Goal: Task Accomplishment & Management: Complete application form

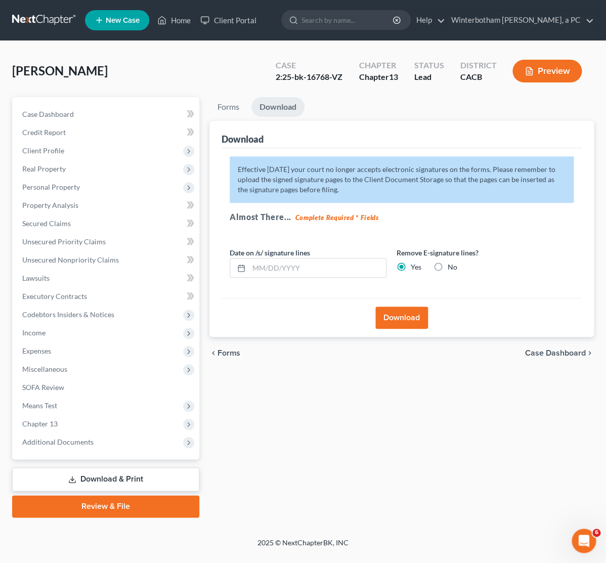
click at [42, 22] on link at bounding box center [44, 20] width 65 height 18
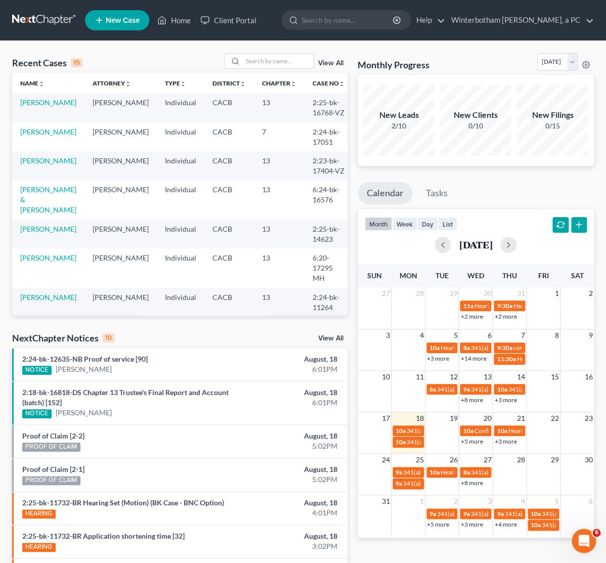
click at [41, 322] on link "[PERSON_NAME]" at bounding box center [48, 326] width 56 height 9
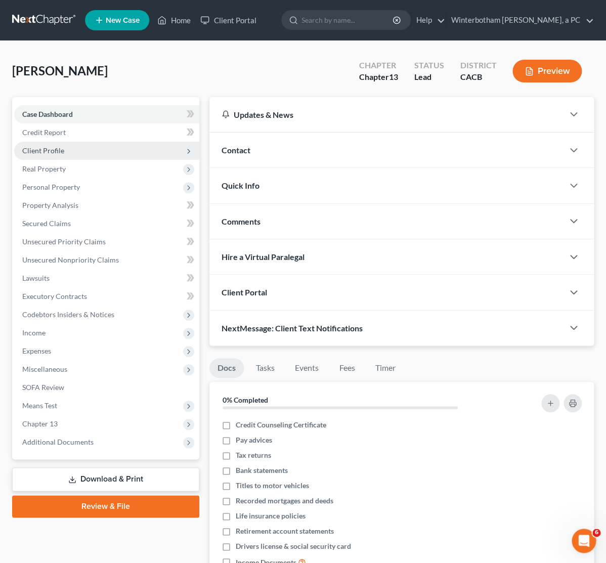
click at [58, 147] on span "Client Profile" at bounding box center [43, 150] width 42 height 9
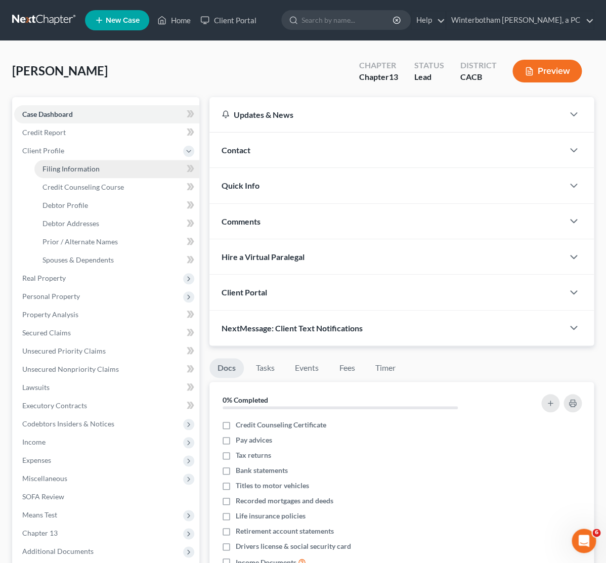
click at [109, 171] on link "Filing Information" at bounding box center [116, 169] width 165 height 18
select select "1"
select select "0"
select select "3"
select select "4"
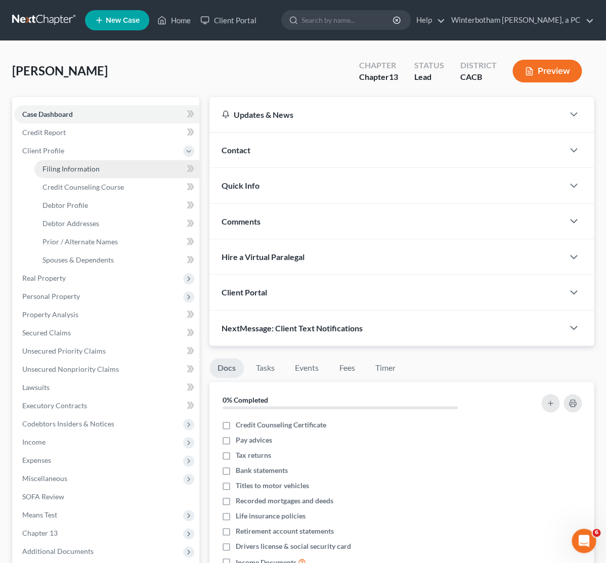
select select "1"
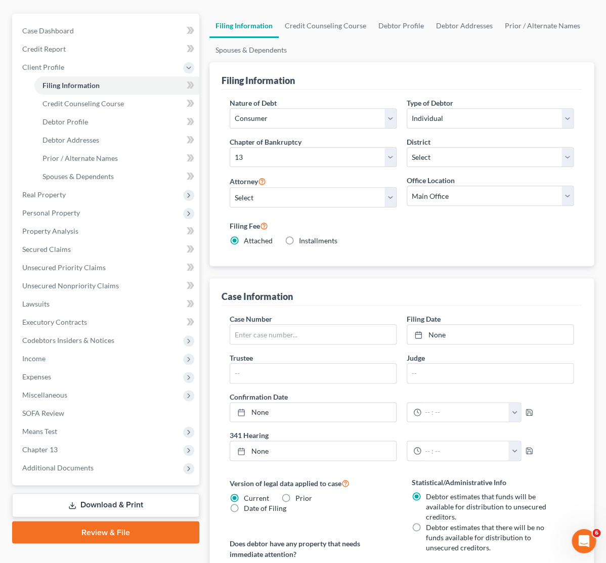
scroll to position [106, 0]
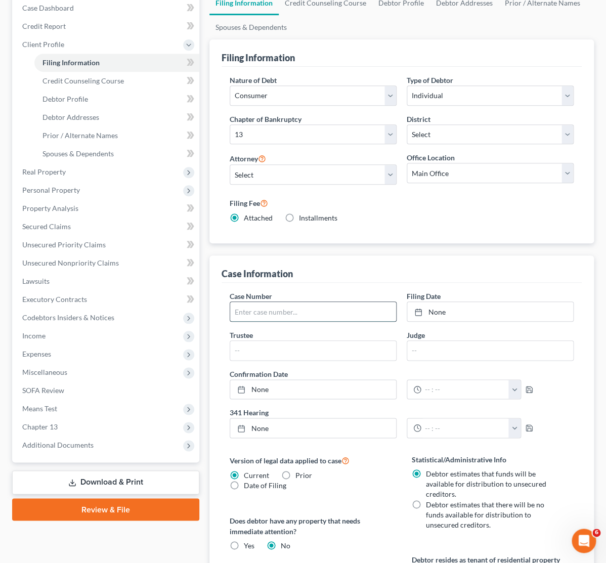
paste input "6:25-bk-15769-RB"
type input "6:25-bk-15769-RB"
click at [454, 315] on link "None" at bounding box center [490, 311] width 166 height 19
type input "[DATE]"
click at [163, 538] on div "Case Dashboard Payments Invoices Payments Payments Credit Report Client Profile" at bounding box center [105, 430] width 197 height 879
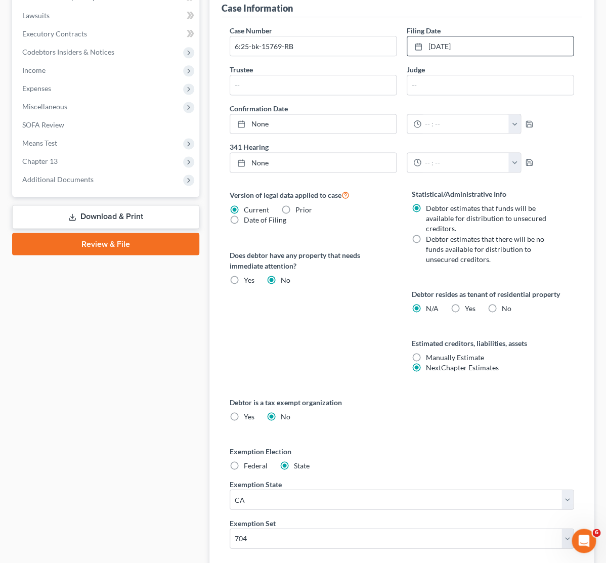
scroll to position [53, 0]
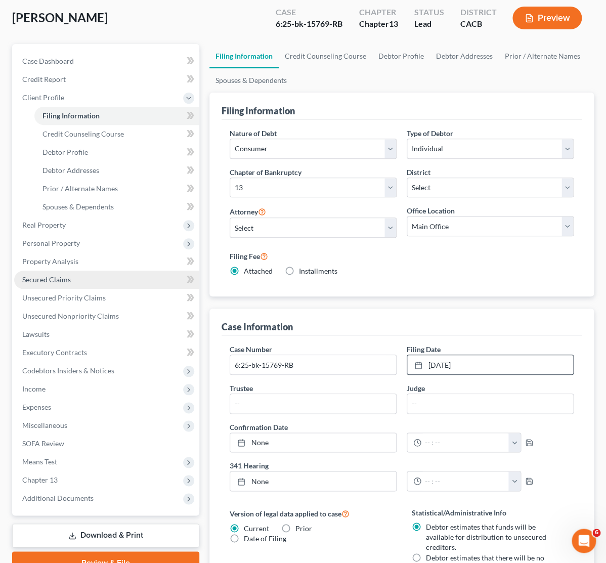
click at [99, 277] on link "Secured Claims" at bounding box center [106, 280] width 185 height 18
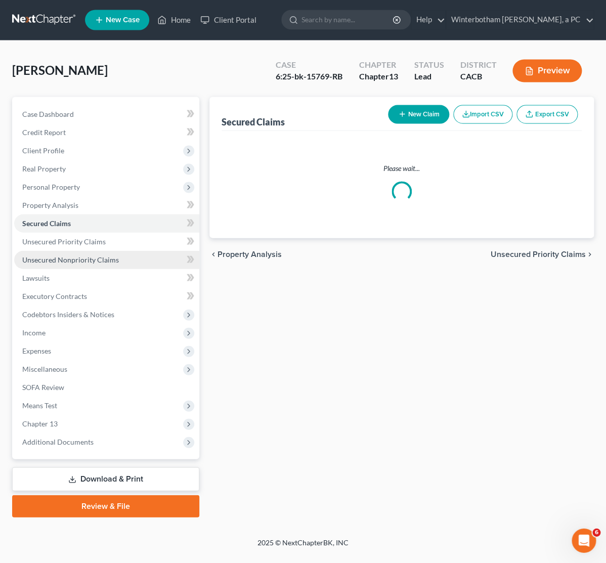
scroll to position [3, 0]
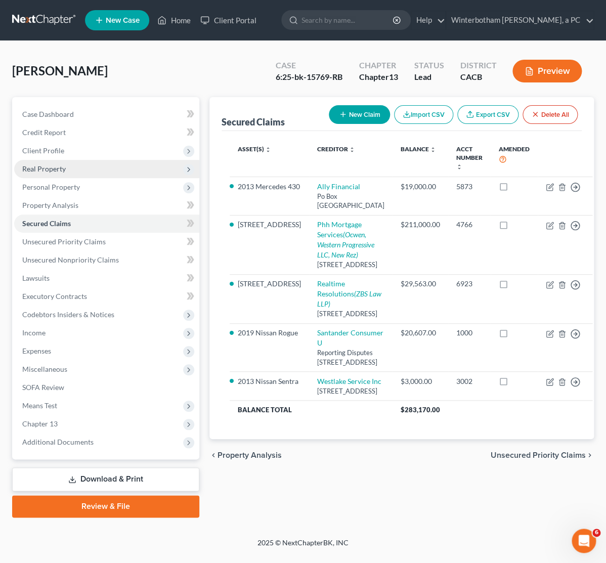
click at [38, 169] on span "Real Property" at bounding box center [106, 169] width 185 height 18
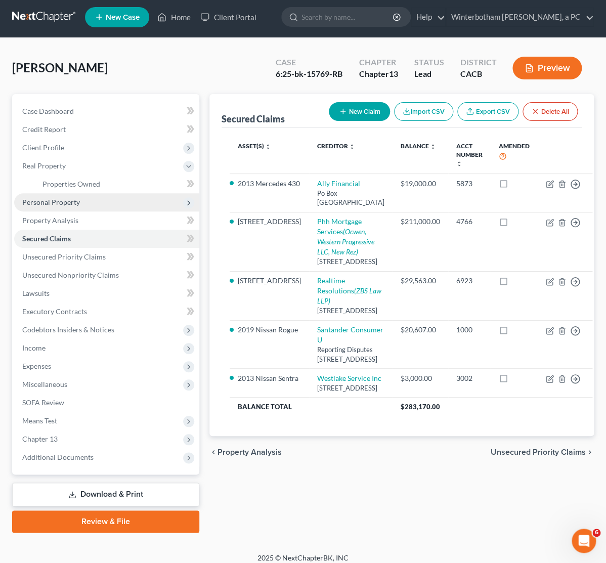
click at [43, 202] on span "Personal Property" at bounding box center [51, 202] width 58 height 9
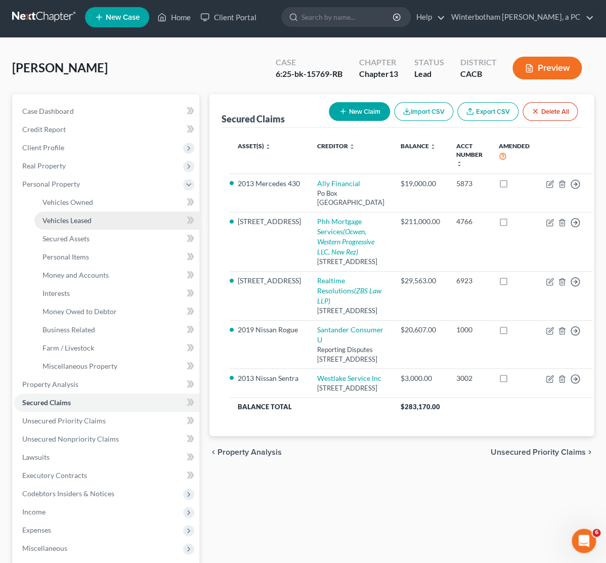
click at [56, 217] on span "Vehicles Leased" at bounding box center [66, 220] width 49 height 9
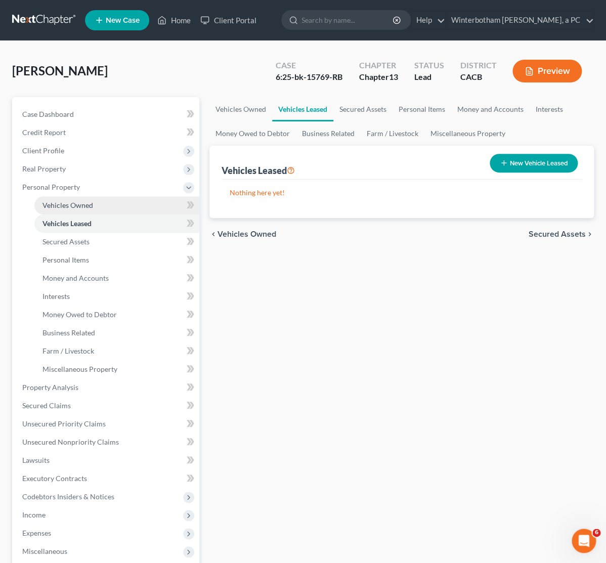
click at [59, 207] on span "Vehicles Owned" at bounding box center [67, 205] width 51 height 9
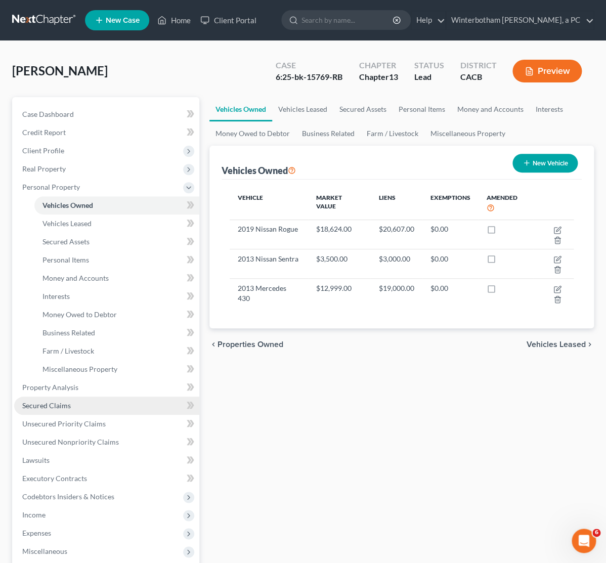
click at [76, 407] on link "Secured Claims" at bounding box center [106, 405] width 185 height 18
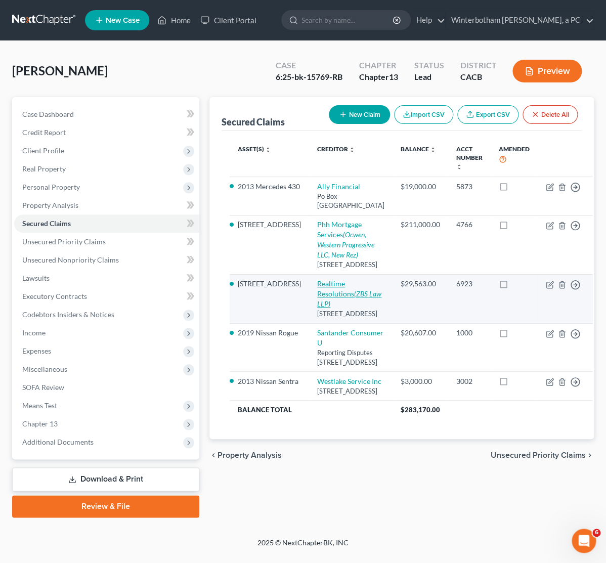
click at [317, 308] on link "Realtime Resolutions (ZBS Law LLP)" at bounding box center [349, 293] width 64 height 29
select select "45"
select select "8"
select select "2"
select select "0"
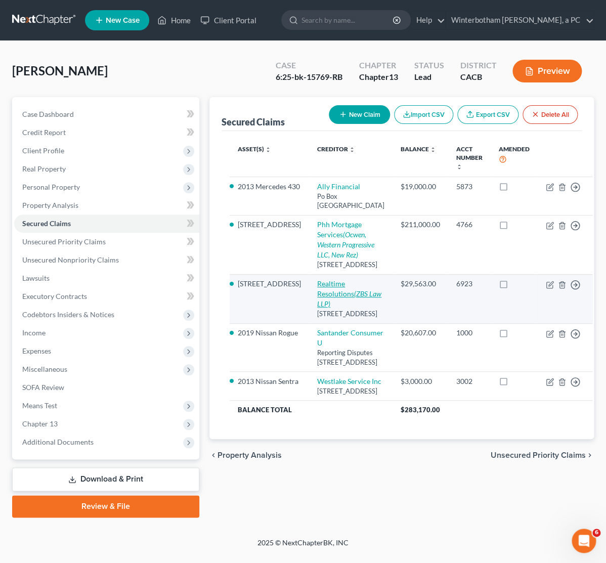
select select "0"
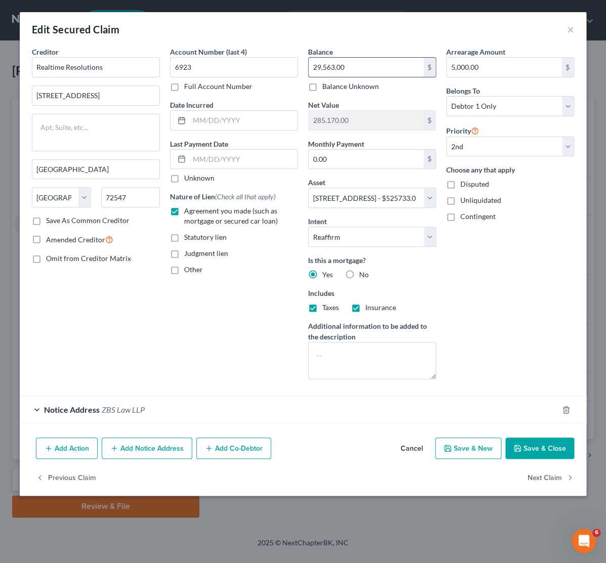
click at [350, 71] on input "29,563.00" at bounding box center [365, 67] width 115 height 19
type input "30,920.30"
click at [530, 453] on button "Save & Close" at bounding box center [539, 447] width 69 height 21
select select
select select "1"
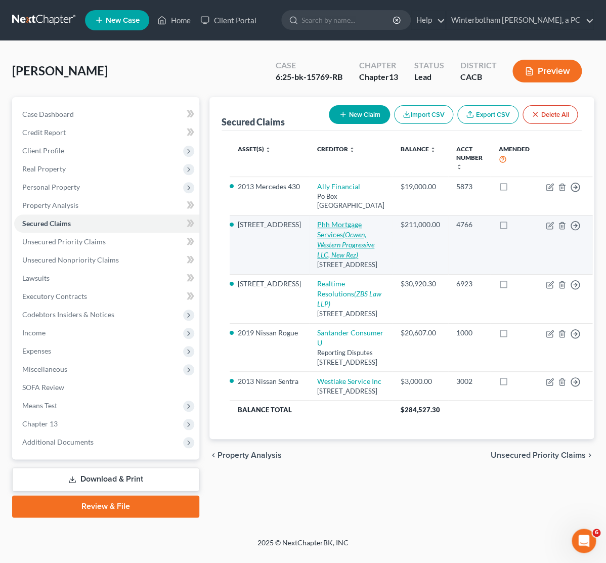
click at [323, 243] on icon "(Ocwen, Western Progressive LLC, New Rez)" at bounding box center [345, 244] width 57 height 29
select select "33"
select select "2"
select select "0"
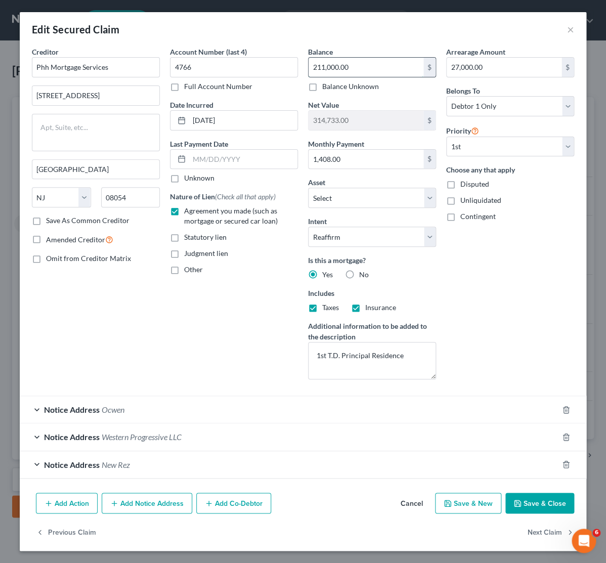
click at [351, 70] on input "211,000.00" at bounding box center [365, 67] width 115 height 19
type input "272,382"
click at [550, 510] on button "Save & Close" at bounding box center [539, 503] width 69 height 21
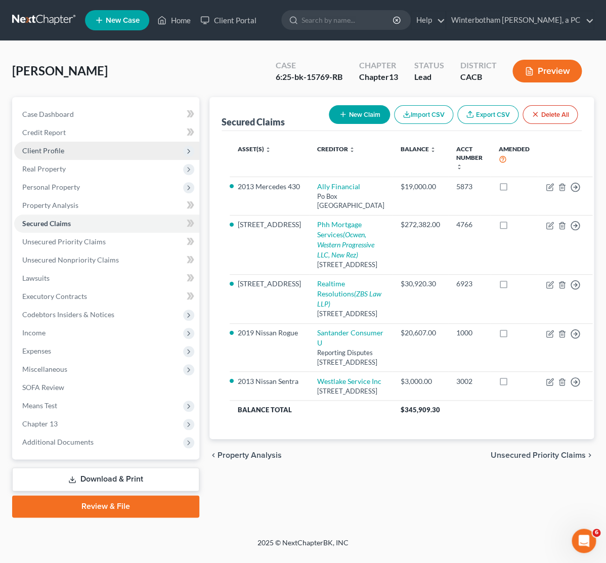
click at [50, 151] on span "Client Profile" at bounding box center [43, 150] width 42 height 9
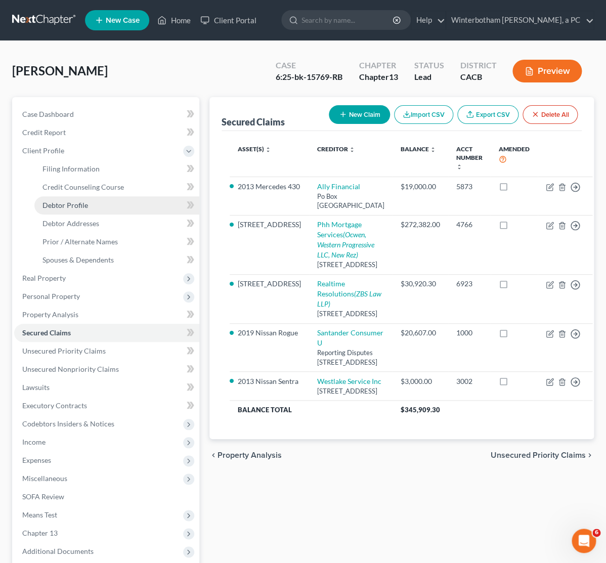
click at [86, 202] on span "Debtor Profile" at bounding box center [65, 205] width 46 height 9
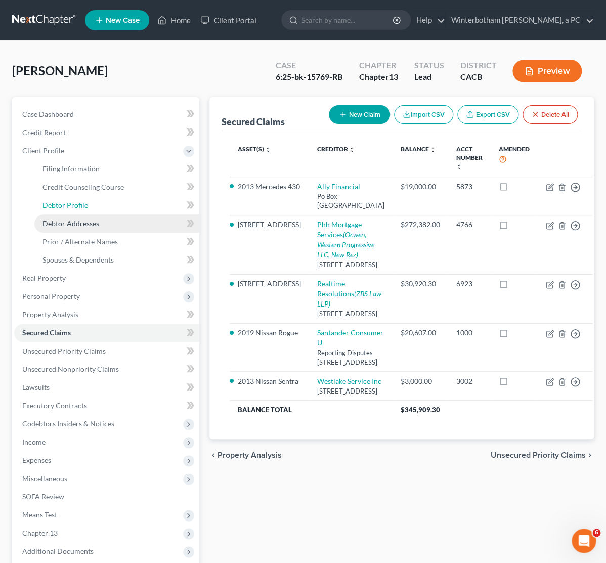
select select "4"
select select "0"
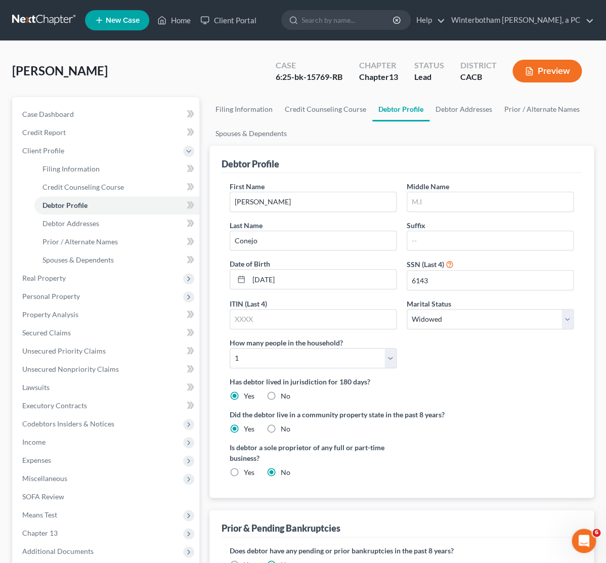
radio input "true"
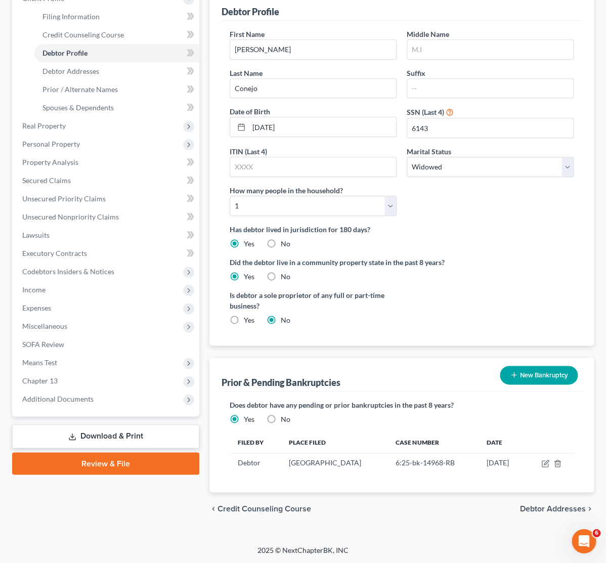
scroll to position [100, 0]
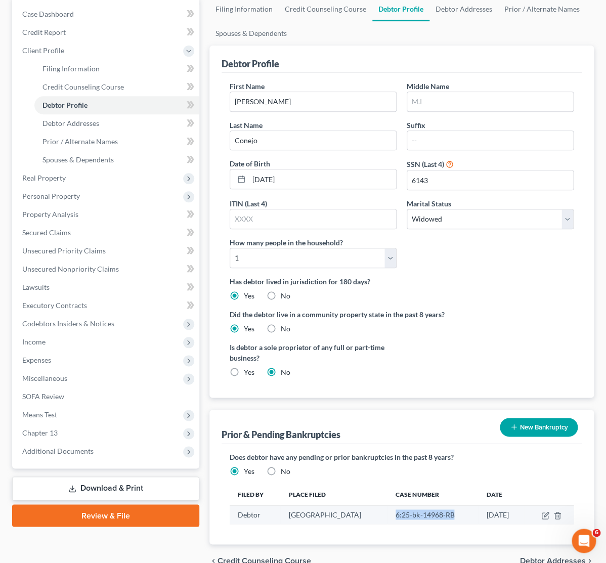
drag, startPoint x: 430, startPoint y: 516, endPoint x: 371, endPoint y: 514, distance: 59.2
click at [387, 514] on td "6:25-bk-14968-RB" at bounding box center [432, 514] width 91 height 19
copy td "6:25-bk-14968-RB"
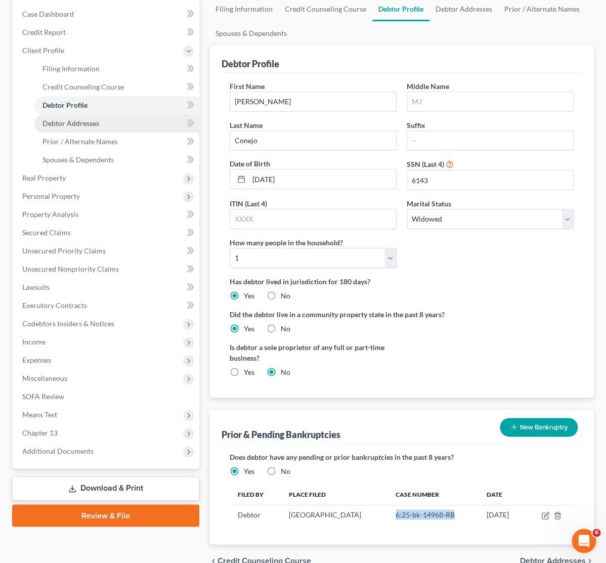
click at [70, 122] on span "Debtor Addresses" at bounding box center [70, 123] width 57 height 9
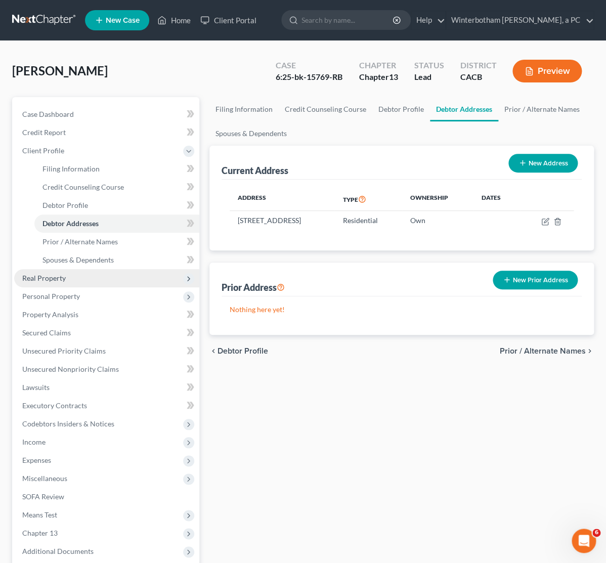
click at [56, 274] on span "Real Property" at bounding box center [43, 278] width 43 height 9
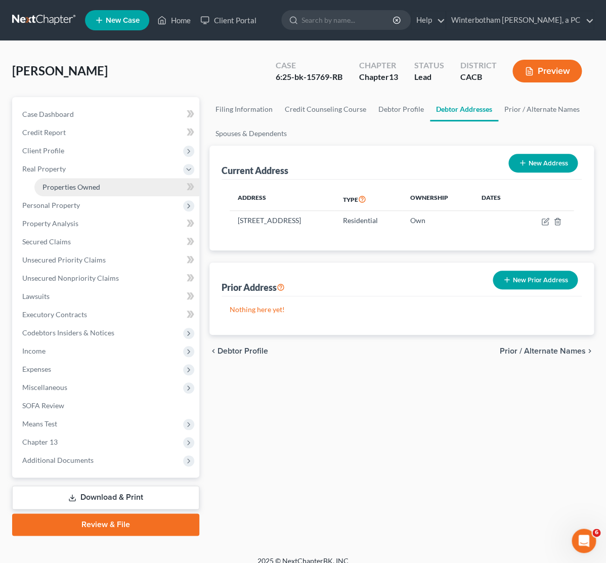
click at [84, 186] on span "Properties Owned" at bounding box center [71, 187] width 58 height 9
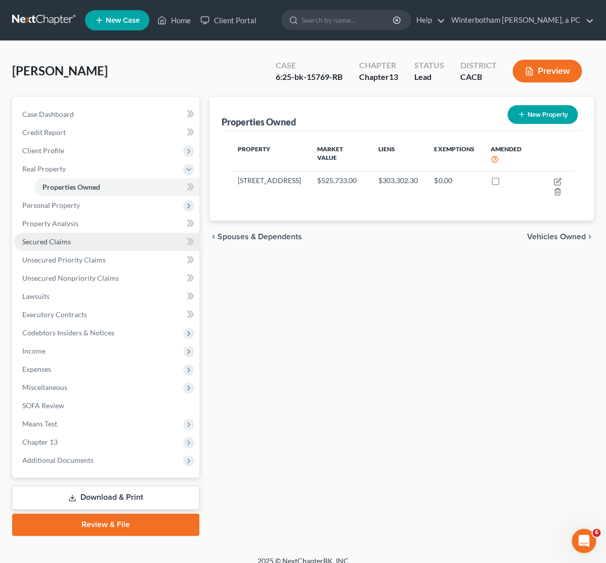
click at [45, 245] on span "Secured Claims" at bounding box center [46, 241] width 49 height 9
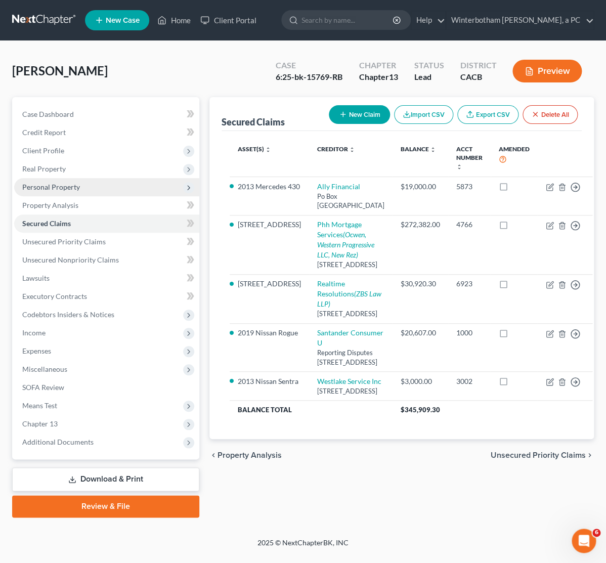
drag, startPoint x: 55, startPoint y: 182, endPoint x: 7, endPoint y: 205, distance: 53.8
click at [55, 182] on span "Personal Property" at bounding box center [106, 187] width 185 height 18
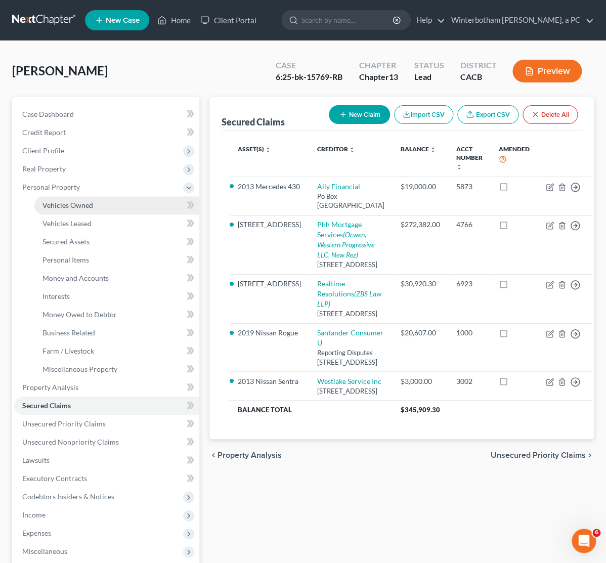
click at [76, 206] on span "Vehicles Owned" at bounding box center [67, 205] width 51 height 9
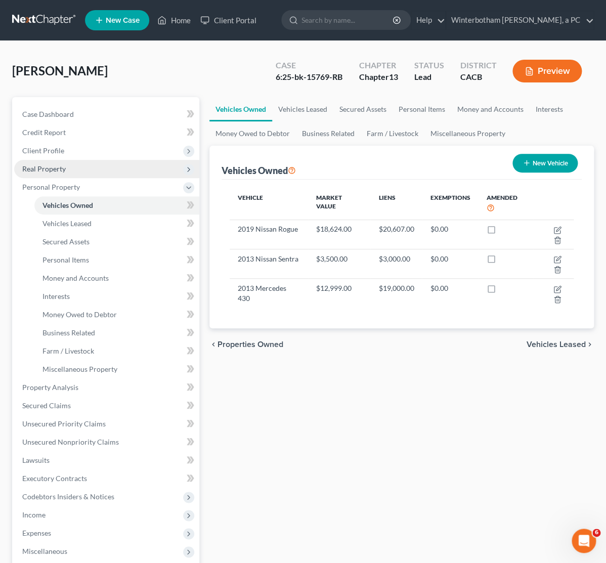
click at [71, 171] on span "Real Property" at bounding box center [106, 169] width 185 height 18
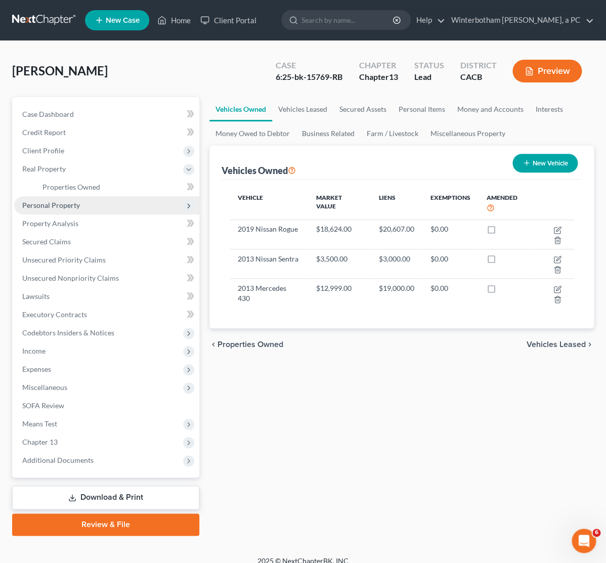
click at [71, 204] on span "Personal Property" at bounding box center [51, 205] width 58 height 9
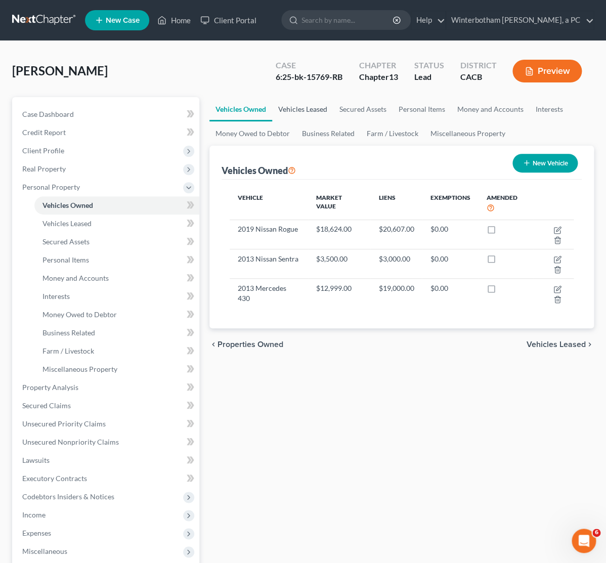
click at [311, 111] on link "Vehicles Leased" at bounding box center [302, 109] width 61 height 24
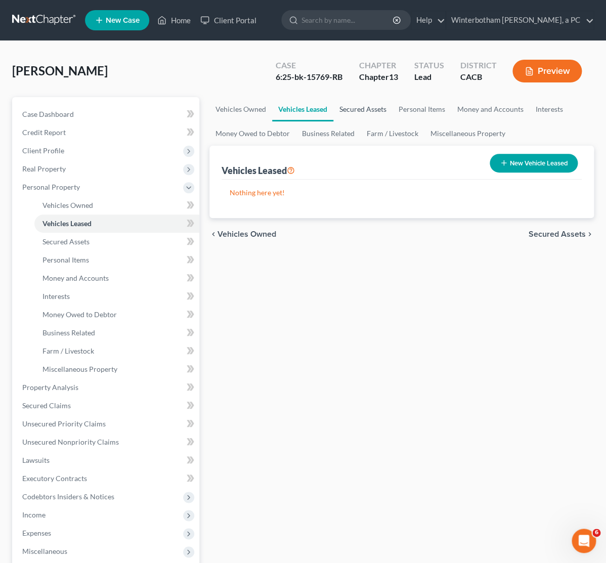
click at [354, 108] on link "Secured Assets" at bounding box center [362, 109] width 59 height 24
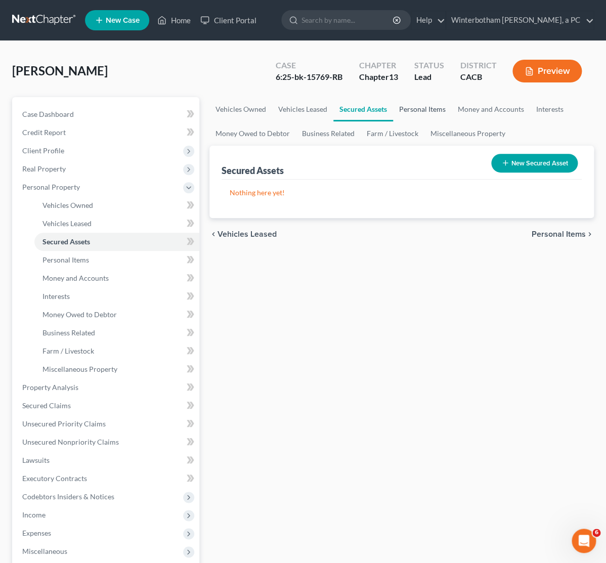
click at [414, 109] on link "Personal Items" at bounding box center [422, 109] width 59 height 24
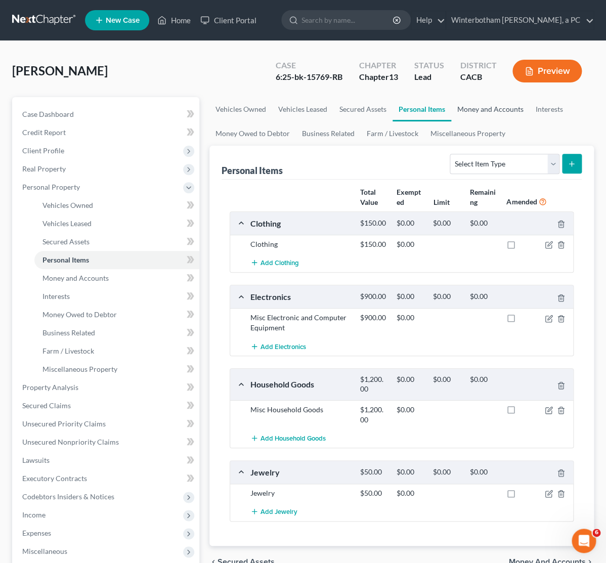
click at [467, 105] on link "Money and Accounts" at bounding box center [490, 109] width 78 height 24
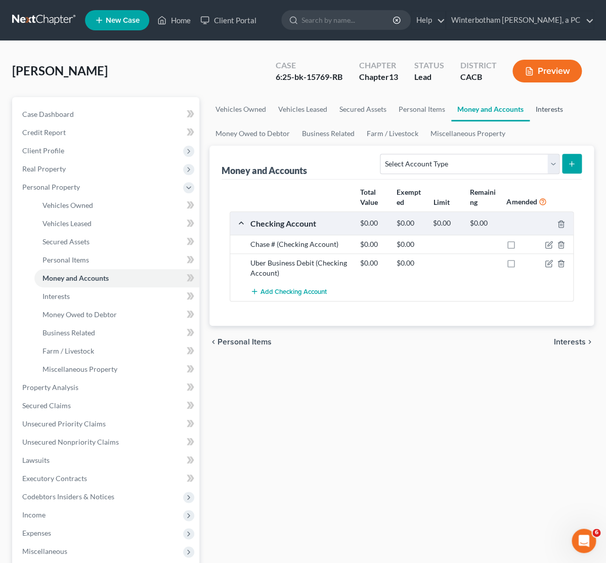
click at [540, 107] on link "Interests" at bounding box center [548, 109] width 39 height 24
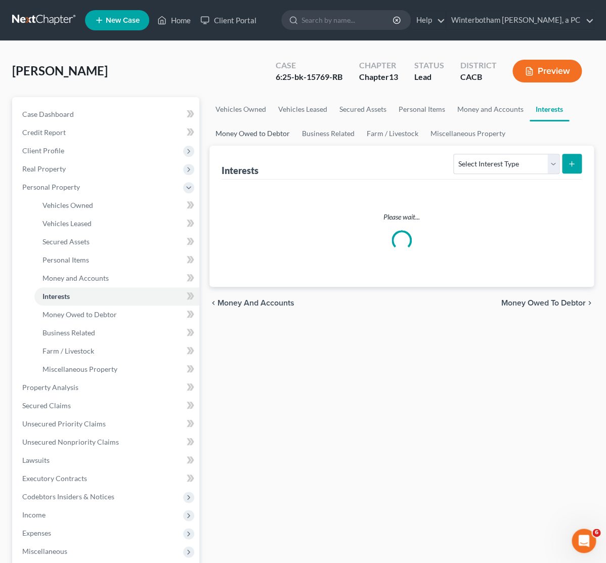
click at [263, 136] on link "Money Owed to Debtor" at bounding box center [252, 133] width 86 height 24
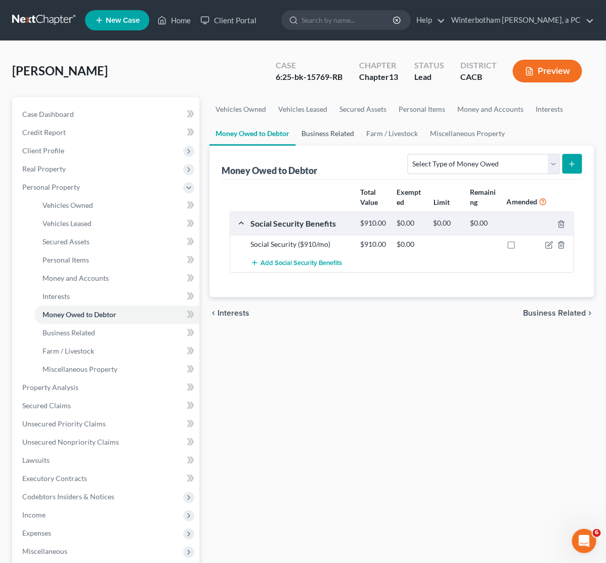
click at [312, 131] on link "Business Related" at bounding box center [327, 133] width 65 height 24
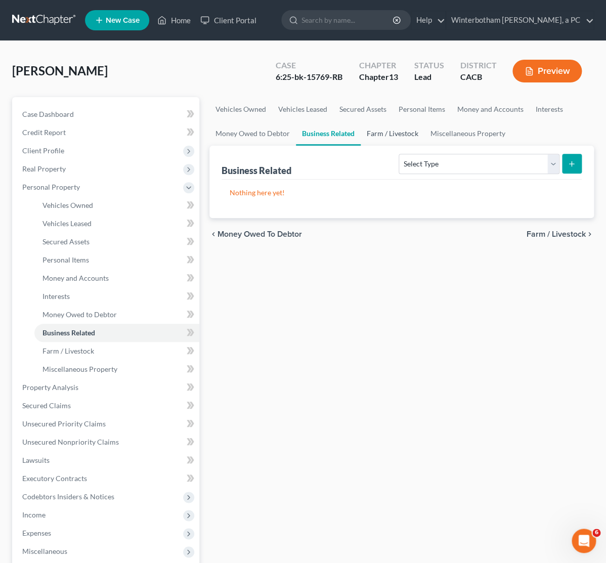
click at [390, 129] on link "Farm / Livestock" at bounding box center [393, 133] width 64 height 24
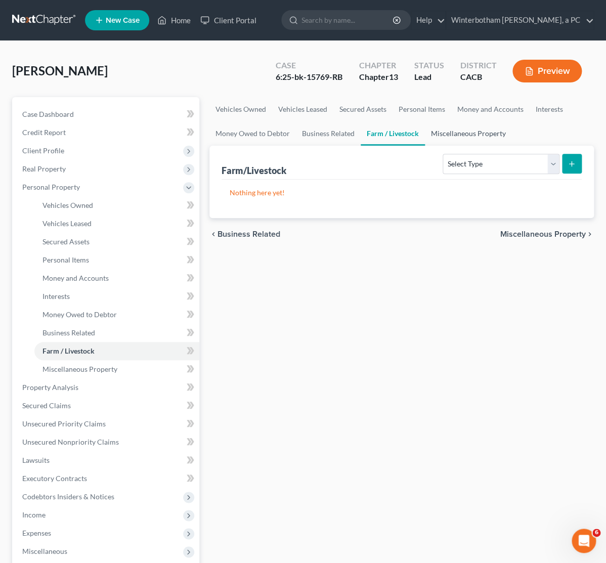
click at [461, 133] on link "Miscellaneous Property" at bounding box center [468, 133] width 87 height 24
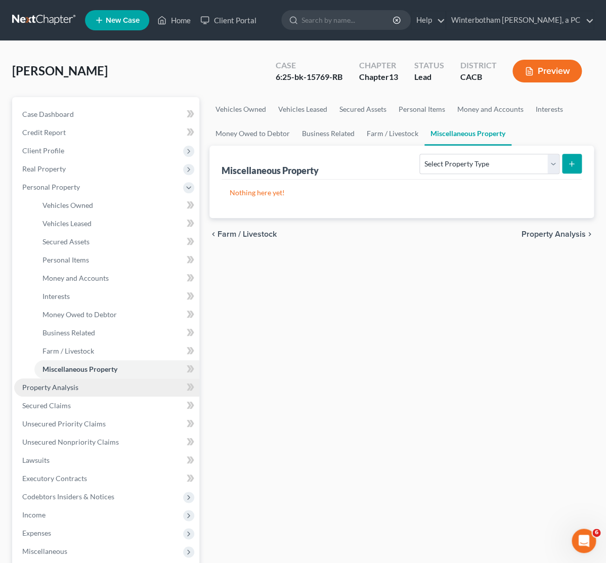
click at [71, 389] on span "Property Analysis" at bounding box center [50, 387] width 56 height 9
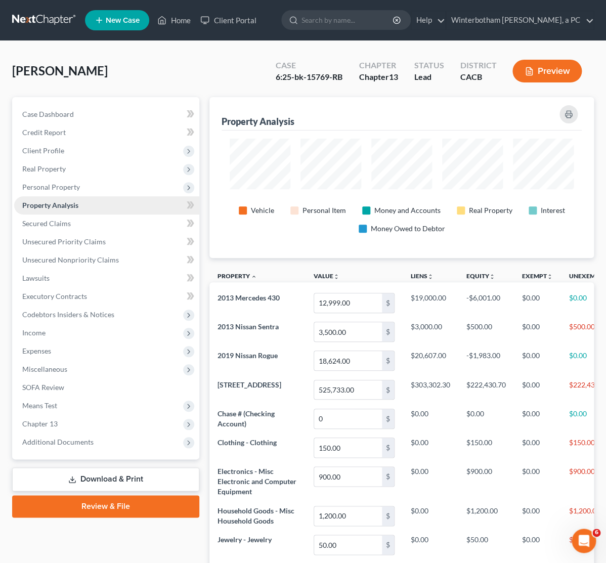
scroll to position [161, 384]
click at [38, 230] on link "Secured Claims" at bounding box center [106, 223] width 185 height 18
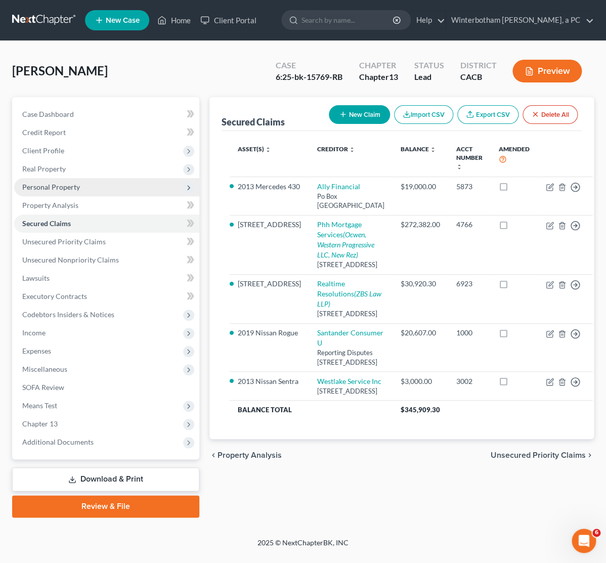
click at [44, 190] on span "Personal Property" at bounding box center [51, 187] width 58 height 9
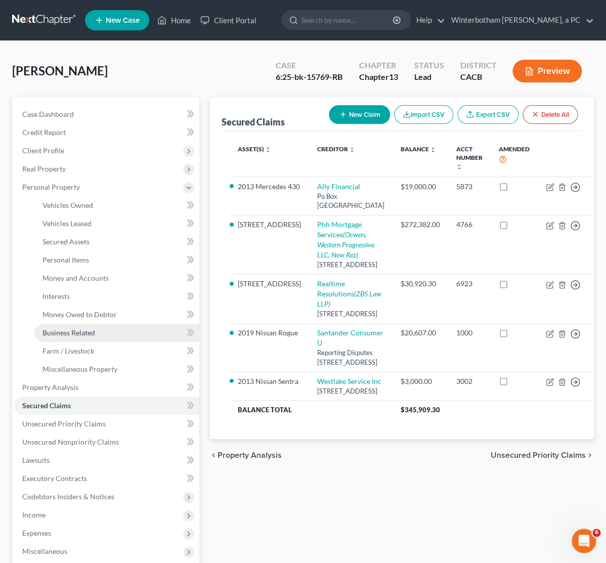
click at [66, 338] on link "Business Related" at bounding box center [116, 333] width 165 height 18
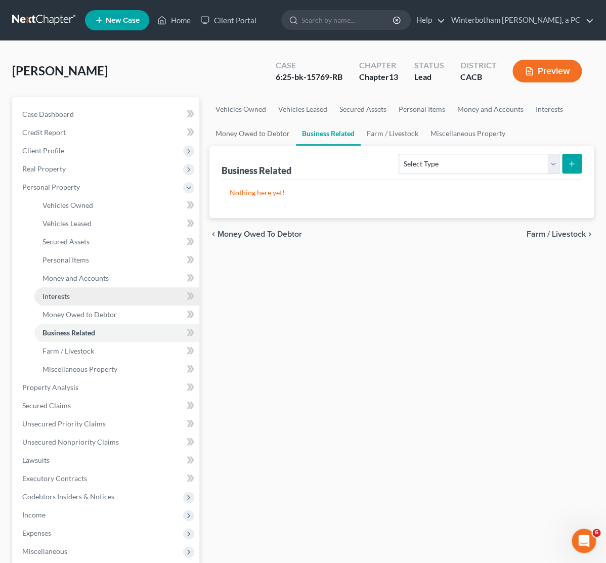
click at [61, 295] on span "Interests" at bounding box center [55, 296] width 27 height 9
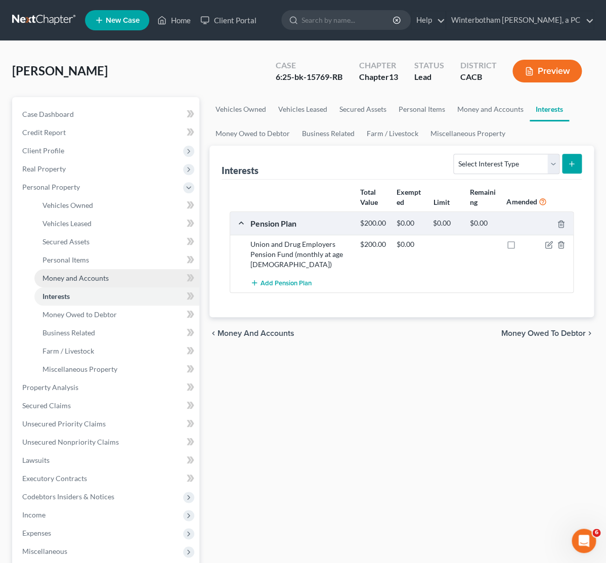
click at [65, 280] on span "Money and Accounts" at bounding box center [75, 278] width 66 height 9
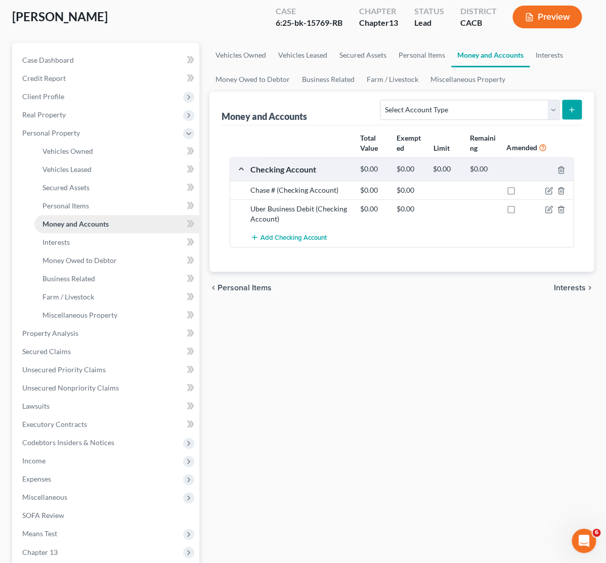
scroll to position [106, 0]
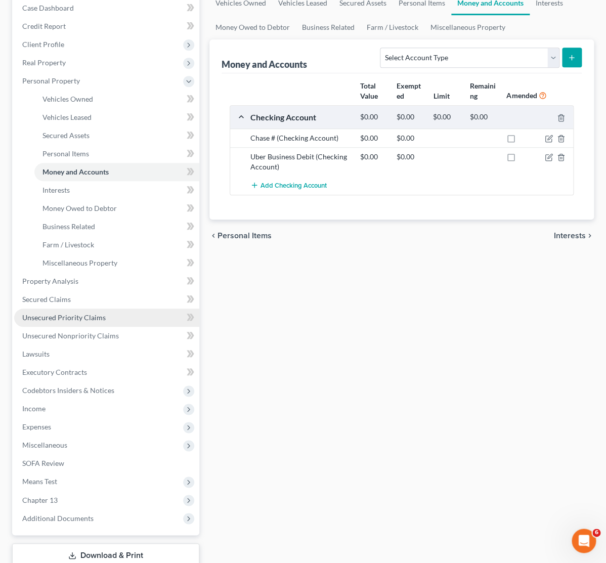
click at [75, 321] on link "Unsecured Priority Claims" at bounding box center [106, 317] width 185 height 18
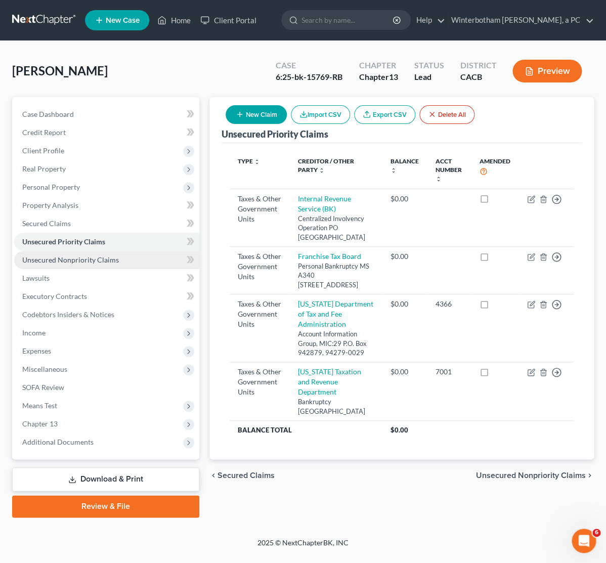
click at [75, 253] on link "Unsecured Nonpriority Claims" at bounding box center [106, 260] width 185 height 18
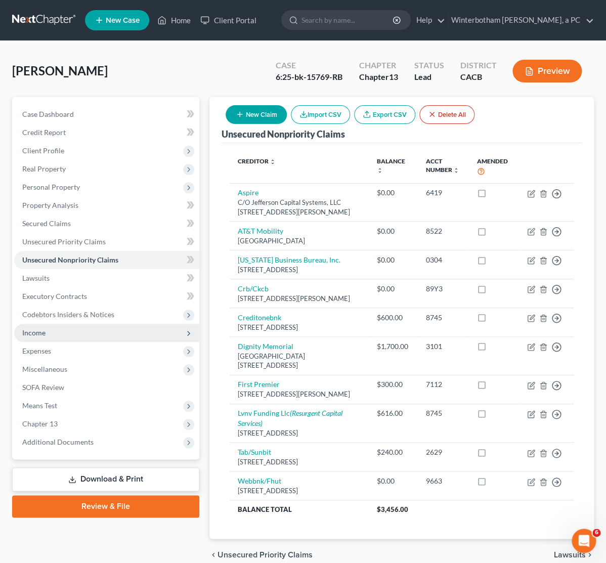
click at [56, 332] on span "Income" at bounding box center [106, 333] width 185 height 18
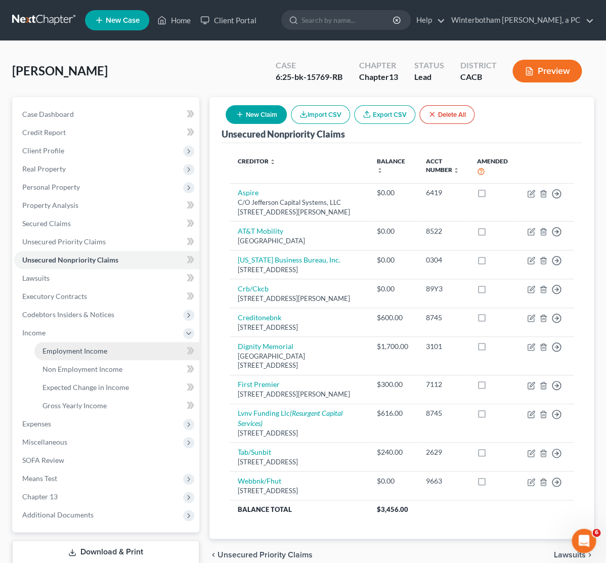
click at [66, 351] on span "Employment Income" at bounding box center [74, 350] width 65 height 9
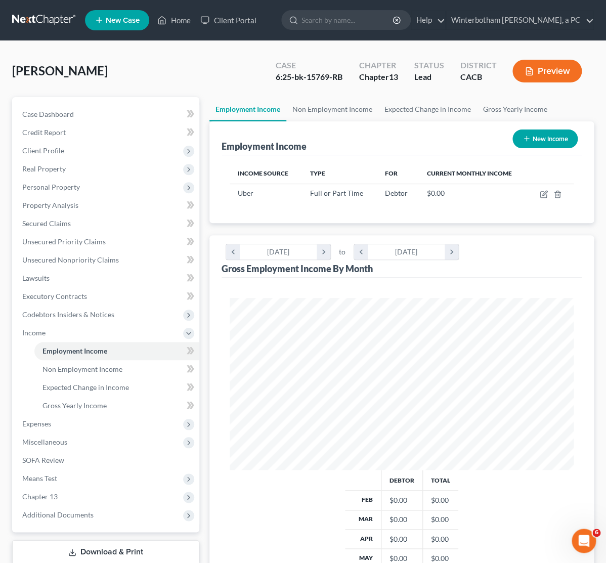
scroll to position [172, 364]
click at [58, 364] on link "Non Employment Income" at bounding box center [116, 369] width 165 height 18
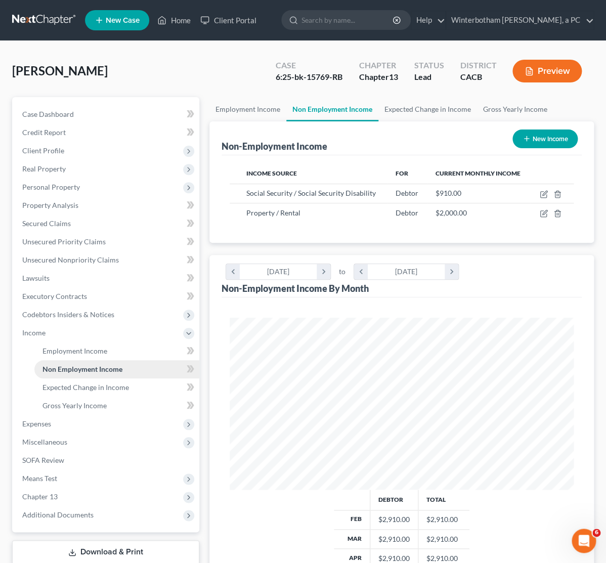
scroll to position [172, 364]
click at [72, 387] on span "Expected Change in Income" at bounding box center [85, 387] width 86 height 9
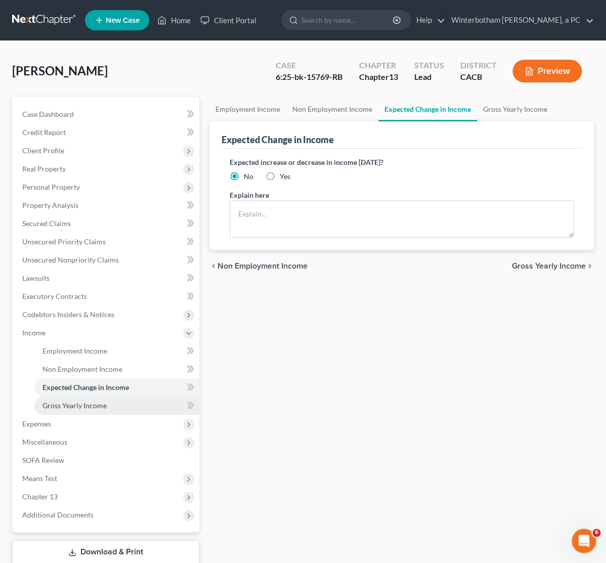
click at [72, 397] on link "Gross Yearly Income" at bounding box center [116, 405] width 165 height 18
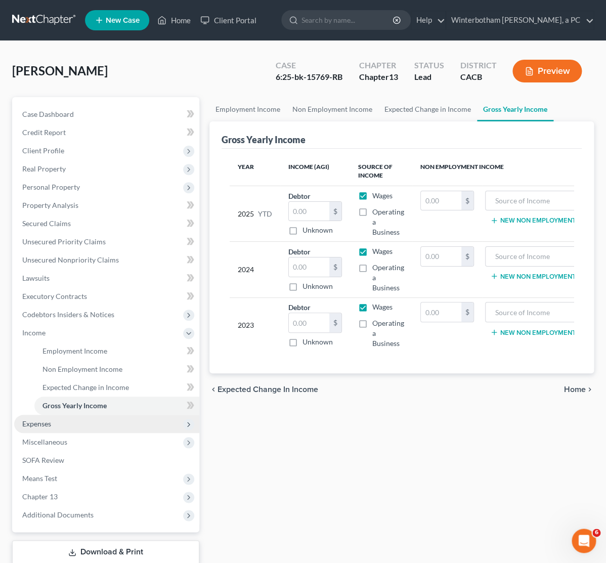
click at [40, 425] on span "Expenses" at bounding box center [36, 423] width 29 height 9
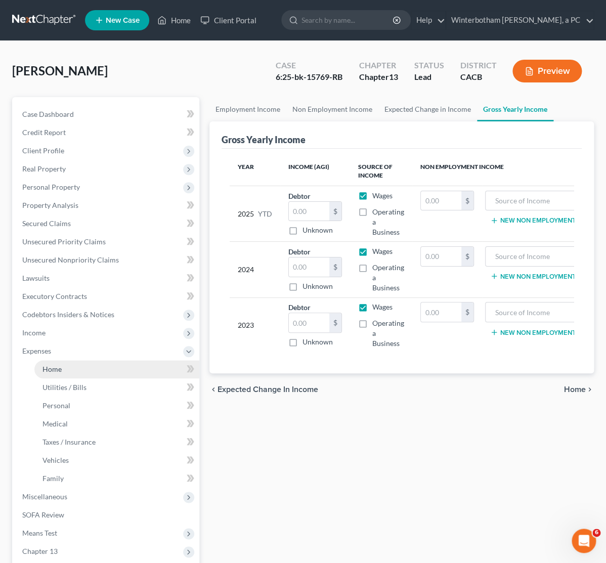
click at [65, 367] on link "Home" at bounding box center [116, 369] width 165 height 18
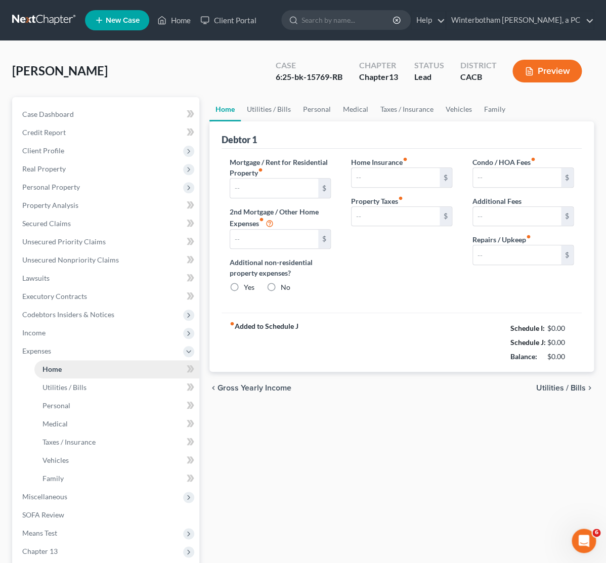
type input "1,408.00"
type input "214.00"
radio input "true"
type input "0.00"
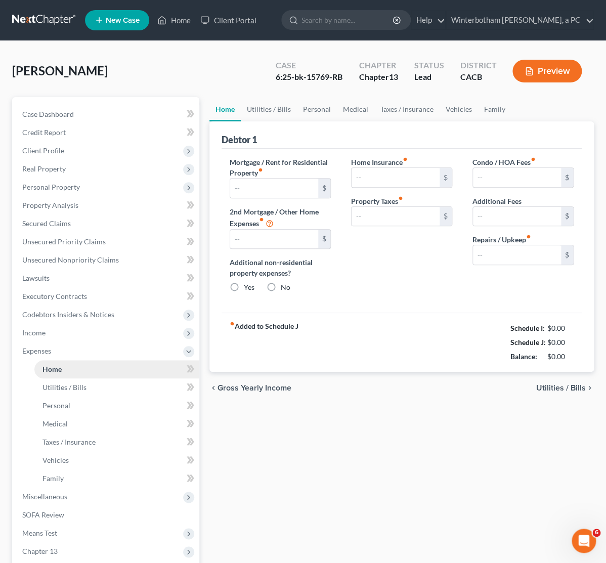
type input "0.00"
type input "150.00"
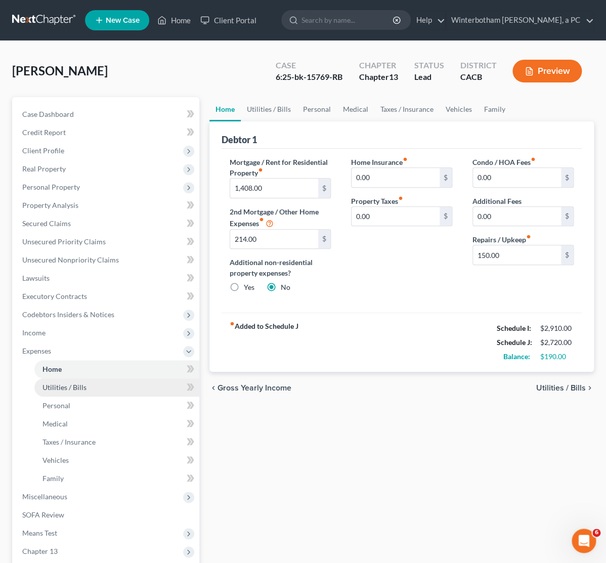
click at [66, 384] on span "Utilities / Bills" at bounding box center [64, 387] width 44 height 9
